Goal: Find specific page/section: Find specific page/section

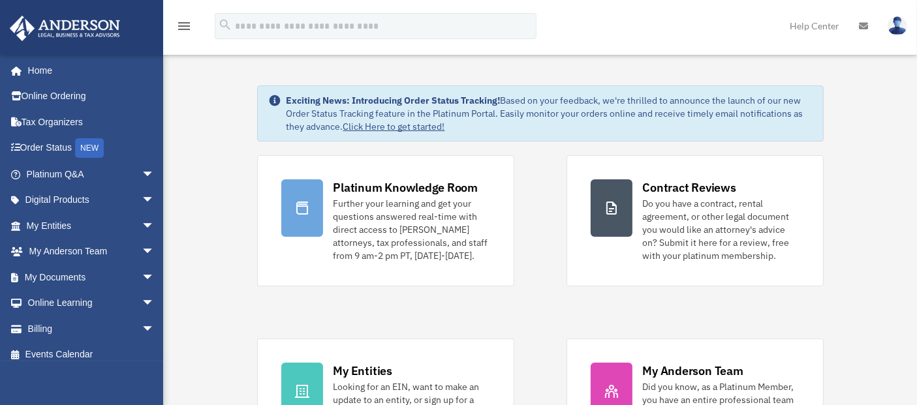
scroll to position [72, 0]
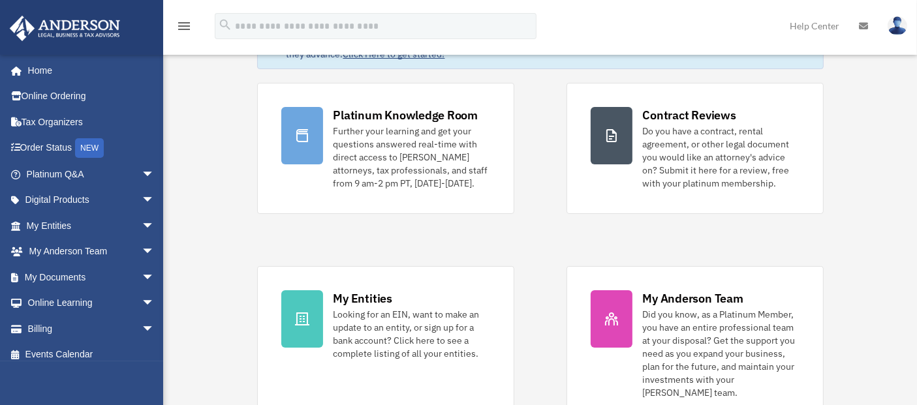
click at [142, 200] on span "arrow_drop_down" at bounding box center [155, 200] width 26 height 27
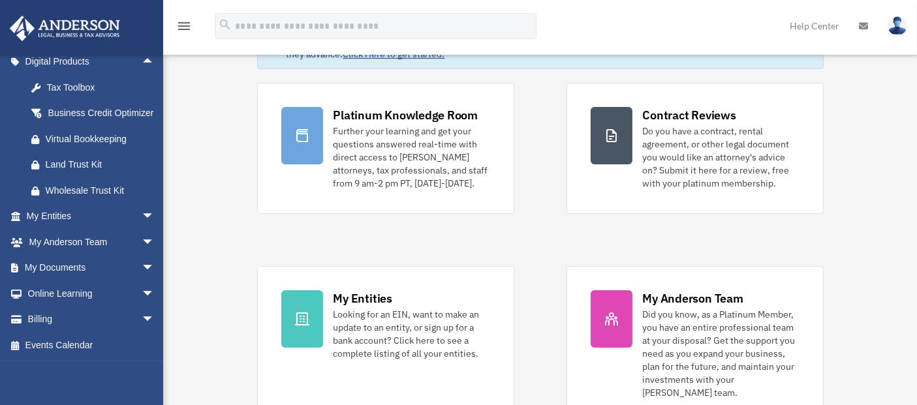
scroll to position [153, 0]
click at [142, 292] on span "arrow_drop_down" at bounding box center [155, 294] width 26 height 27
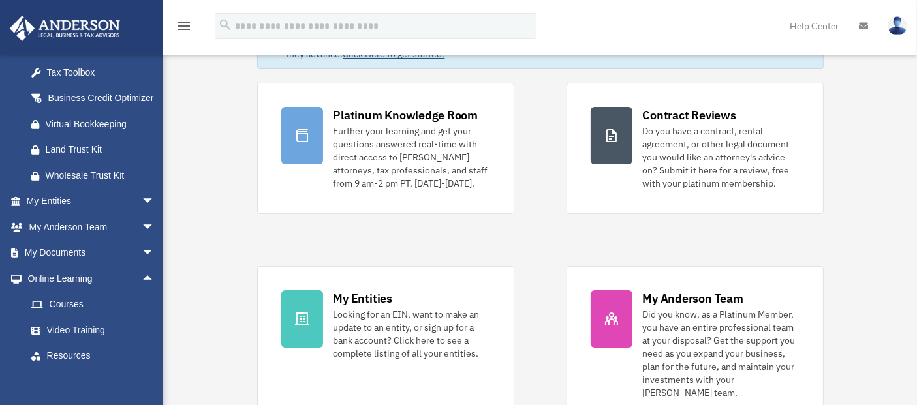
scroll to position [226, 0]
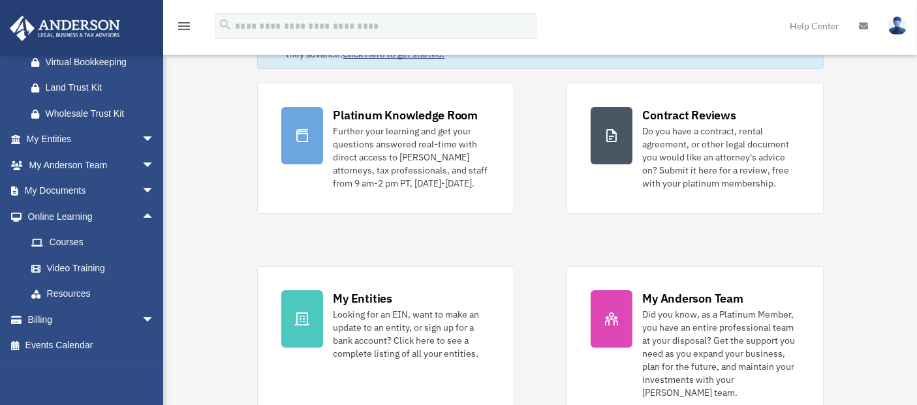
click at [80, 296] on link "Resources" at bounding box center [96, 294] width 156 height 26
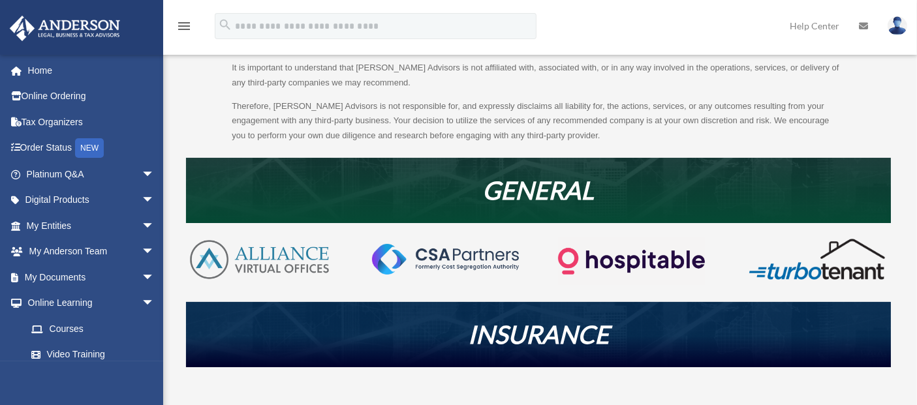
click at [142, 194] on span "arrow_drop_down" at bounding box center [155, 200] width 26 height 27
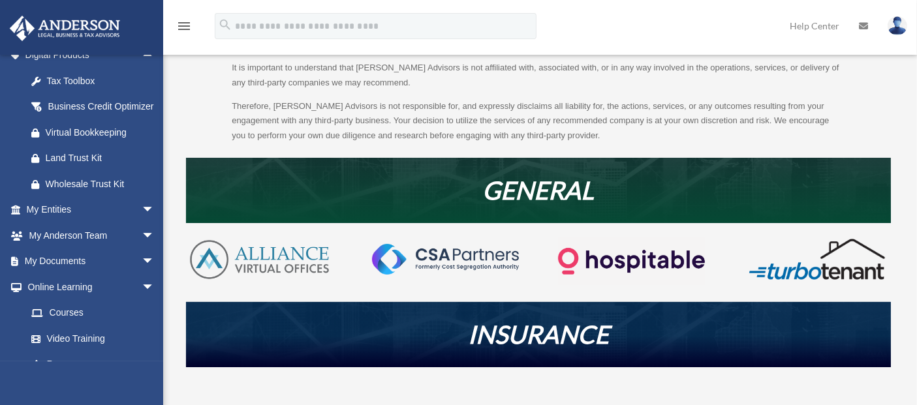
scroll to position [217, 0]
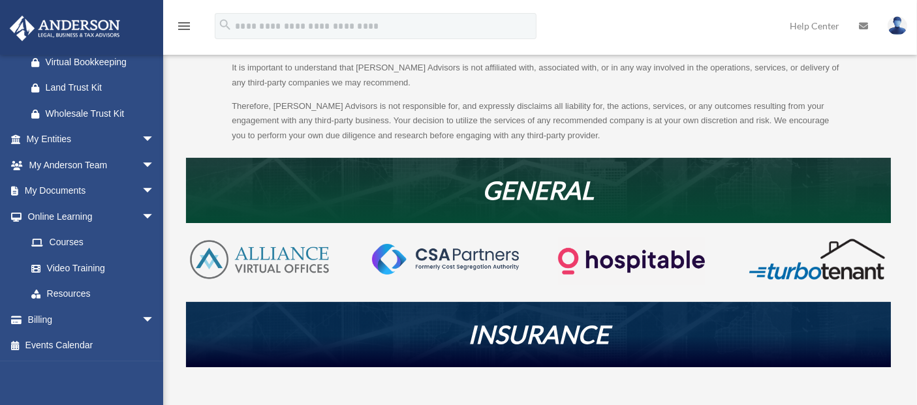
click at [142, 199] on span "arrow_drop_down" at bounding box center [155, 191] width 26 height 27
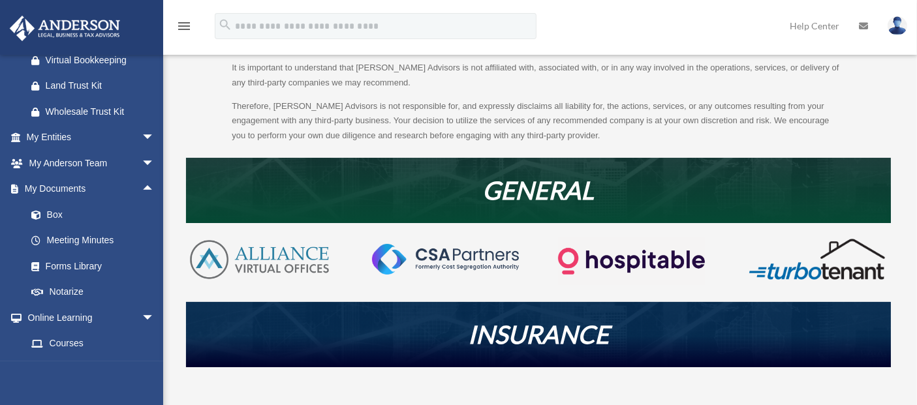
click at [85, 279] on link "Forms Library" at bounding box center [96, 266] width 156 height 26
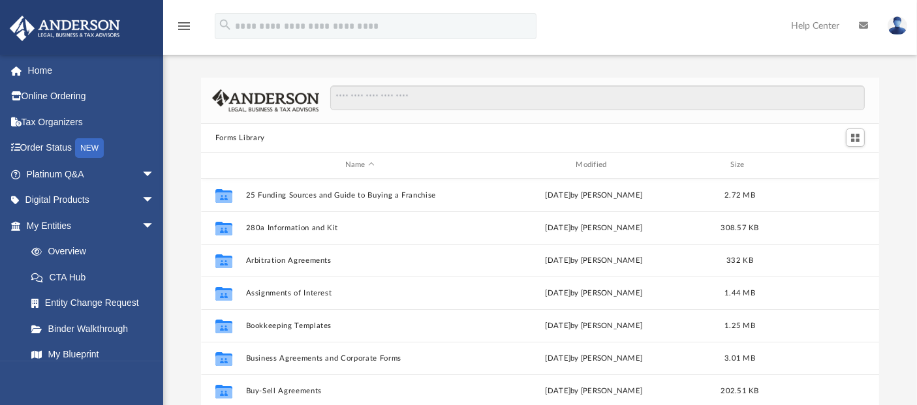
scroll to position [285, 667]
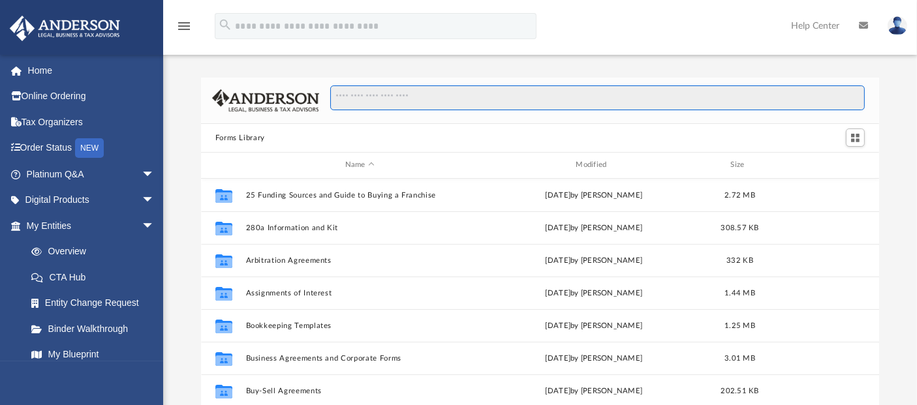
click at [403, 100] on input "Search files and folders" at bounding box center [597, 97] width 534 height 25
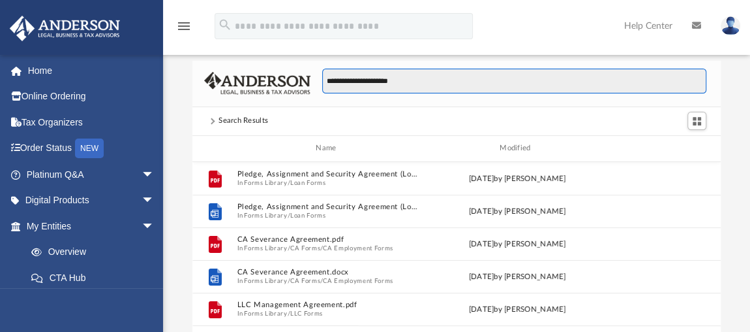
scroll to position [0, 0]
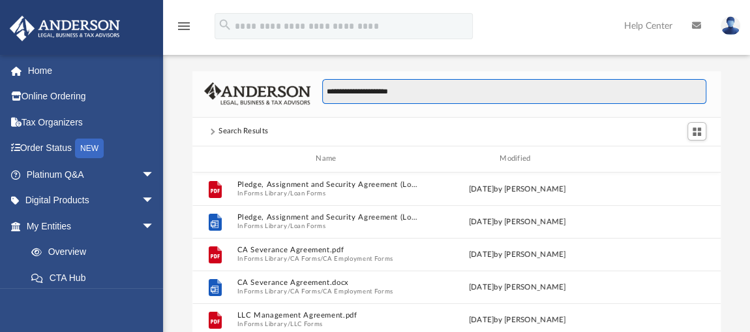
click at [347, 91] on input "**********" at bounding box center [514, 91] width 384 height 25
click at [417, 91] on input "**********" at bounding box center [514, 91] width 384 height 25
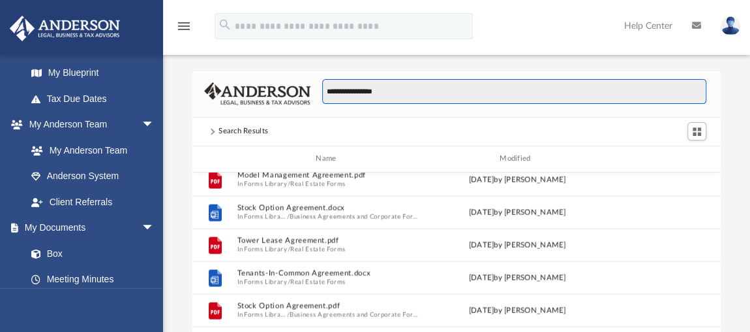
scroll to position [296, 0]
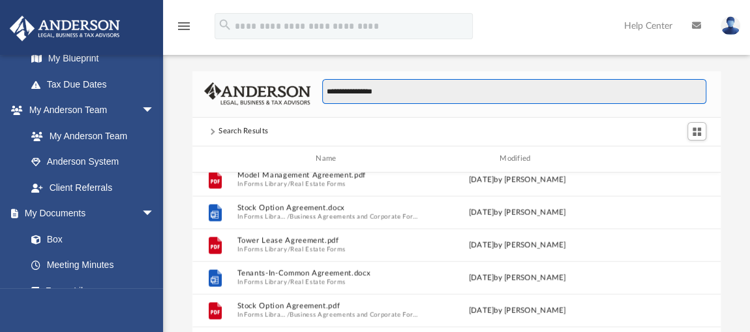
type input "**********"
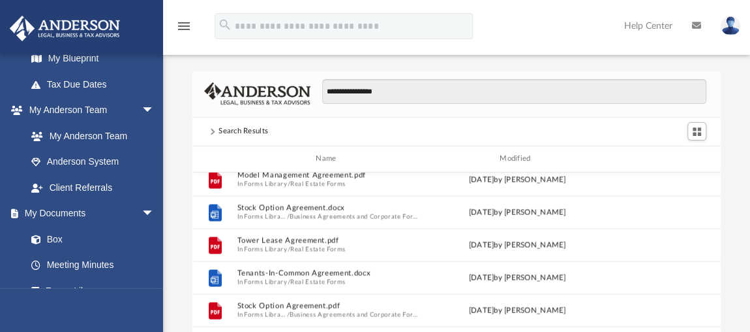
click at [142, 106] on span "arrow_drop_down" at bounding box center [155, 110] width 26 height 27
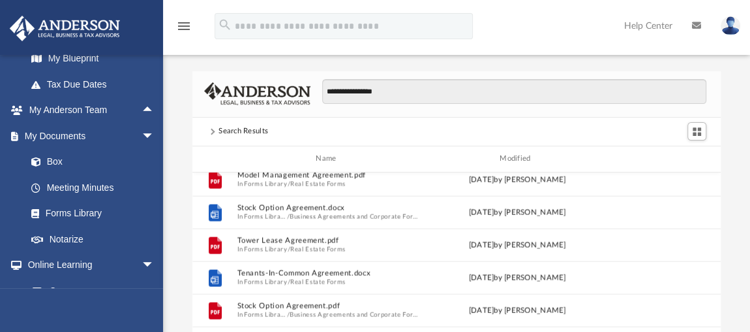
click at [142, 136] on span "arrow_drop_down" at bounding box center [155, 136] width 26 height 27
click at [142, 158] on span "arrow_drop_down" at bounding box center [155, 162] width 26 height 27
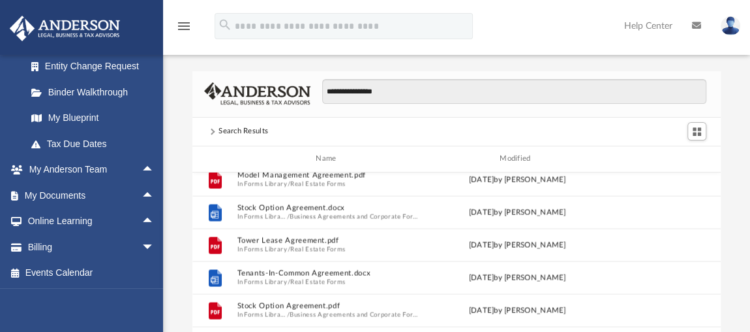
click at [142, 164] on span "arrow_drop_up" at bounding box center [155, 170] width 26 height 27
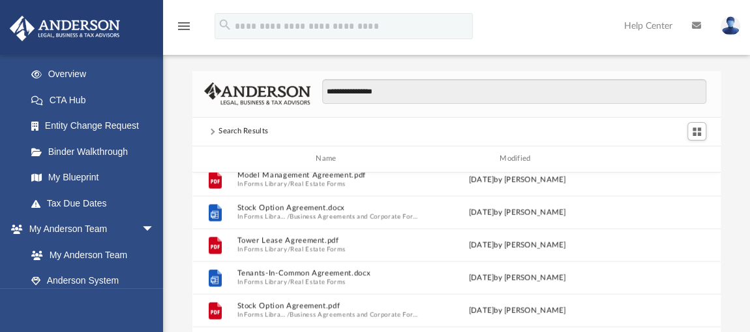
scroll to position [118, 0]
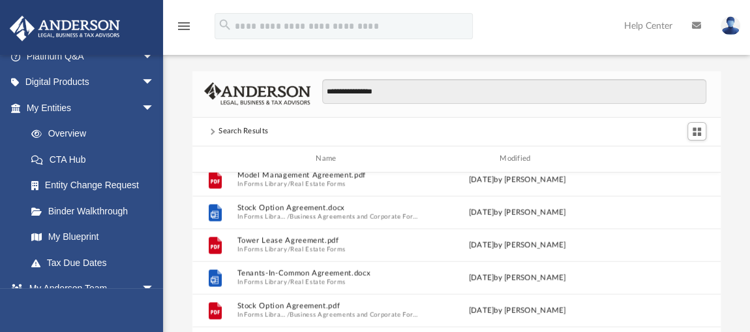
click at [144, 104] on span "arrow_drop_down" at bounding box center [155, 108] width 26 height 27
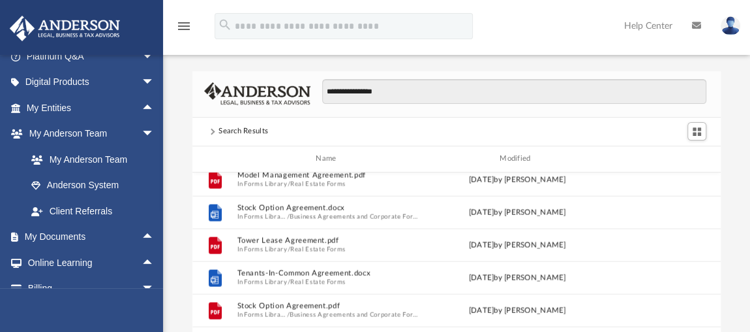
click at [109, 156] on link "My Anderson Team" at bounding box center [89, 159] width 143 height 26
